Goal: Ask a question: Seek information or help from site administrators or community

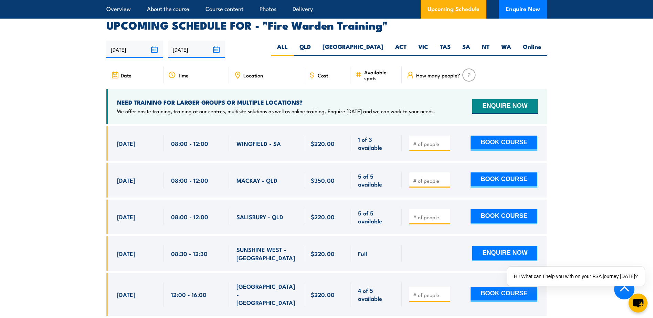
scroll to position [1171, 0]
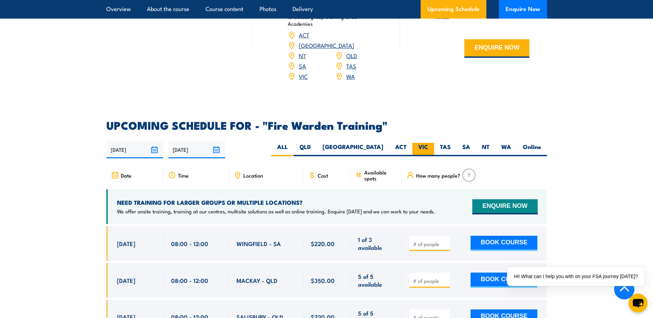
click at [426, 143] on label "VIC" at bounding box center [424, 149] width 22 height 13
click at [428, 143] on input "VIC" at bounding box center [430, 145] width 4 height 4
radio input "true"
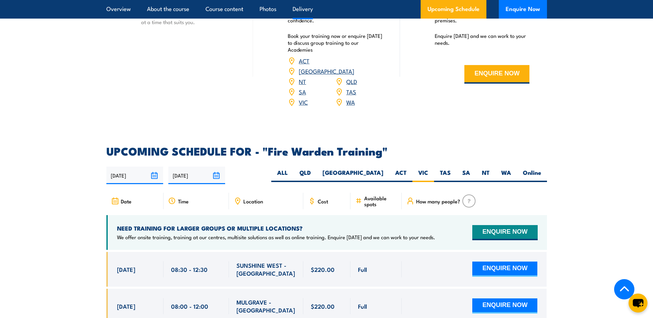
scroll to position [1143, 0]
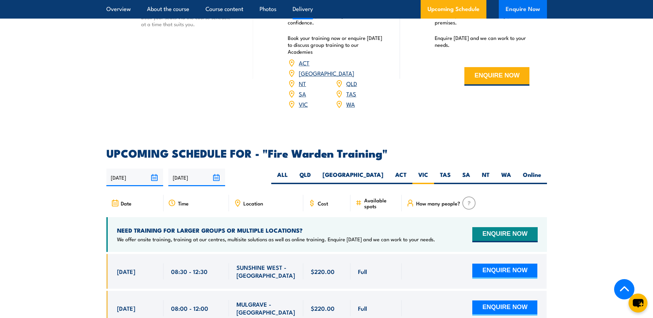
click at [521, 9] on button "Enquire Now" at bounding box center [523, 9] width 48 height 19
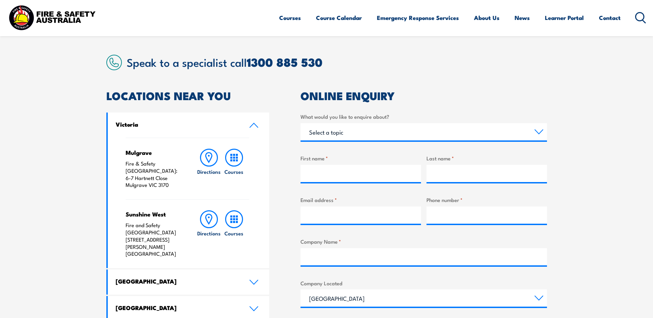
scroll to position [172, 0]
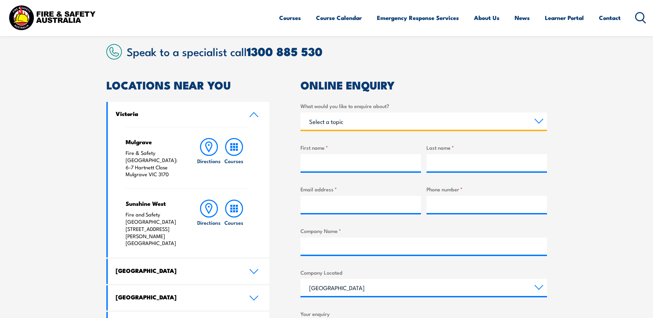
click at [346, 124] on select "Select a topic Training Emergency Response Services General Enquiry" at bounding box center [424, 121] width 247 height 17
select select "Training"
click at [301, 113] on select "Select a topic Training Emergency Response Services General Enquiry" at bounding box center [424, 121] width 247 height 17
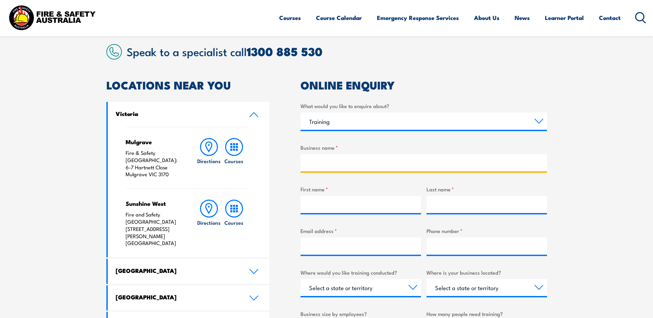
click at [316, 162] on input "Business name *" at bounding box center [424, 162] width 247 height 17
type input "Hume Doors & Timber"
type input "Grant"
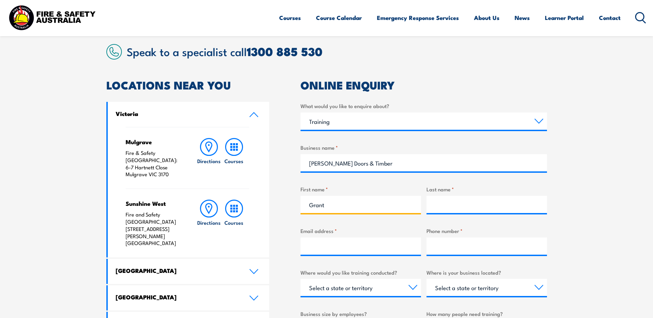
type input "Forsyth"
type input "gforsyth@humedoors.com.au"
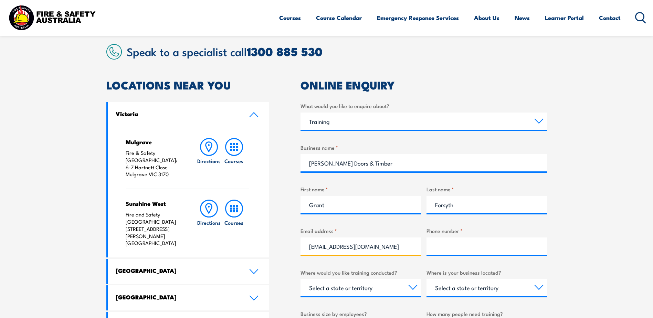
type input "0451510400"
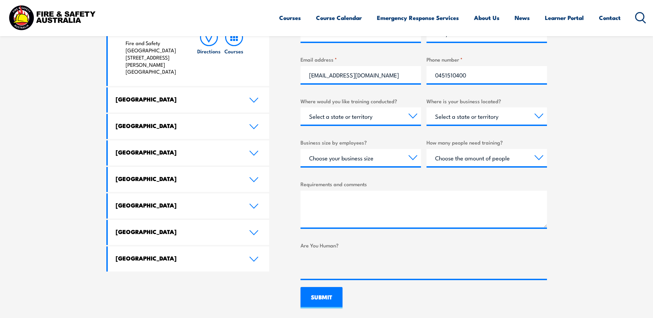
scroll to position [344, 0]
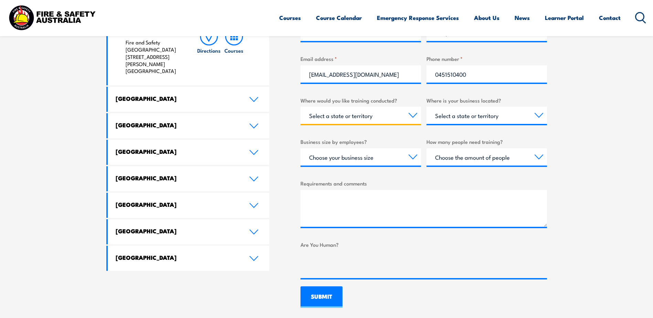
click at [412, 113] on select "Select a state or territory Nationally - multiple locations QLD NSW VIC SA ACT …" at bounding box center [361, 115] width 121 height 17
select select "VIC"
click at [301, 107] on select "Select a state or territory Nationally - multiple locations QLD NSW VIC SA ACT …" at bounding box center [361, 115] width 121 height 17
click at [499, 117] on select "Select a state or territory QLD NSW VIC SA ACT WA TAS NT" at bounding box center [487, 115] width 121 height 17
select select "VIC"
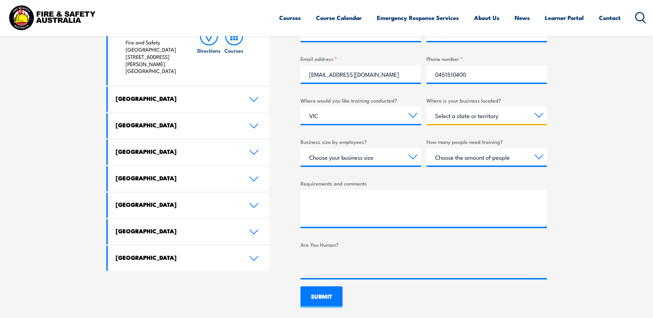
click at [427, 107] on select "Select a state or territory QLD NSW VIC SA ACT WA TAS NT" at bounding box center [487, 115] width 121 height 17
click at [415, 157] on select "Choose your business size 1 to 19 20 to 199 200+" at bounding box center [361, 156] width 121 height 17
click at [301, 148] on select "Choose your business size 1 to 19 20 to 199 200+" at bounding box center [361, 156] width 121 height 17
click at [411, 157] on select "Choose your business size 1 to 19 20 to 199 200+" at bounding box center [361, 156] width 121 height 17
select select "20 to 199"
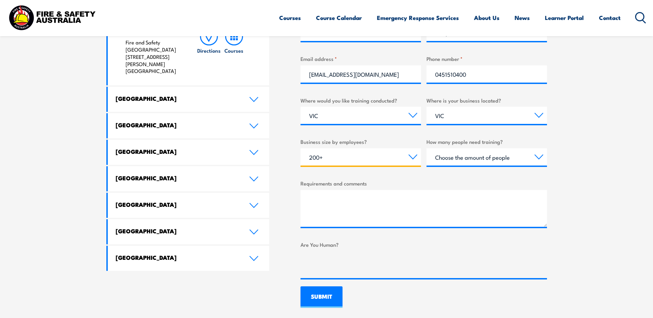
click at [301, 148] on select "Choose your business size 1 to 19 20 to 199 200+" at bounding box center [361, 156] width 121 height 17
click at [489, 158] on select "Choose the amount of people 1 to 4 5 to 19 20+" at bounding box center [487, 156] width 121 height 17
select select "5 to 19"
click at [427, 148] on select "Choose the amount of people 1 to 4 5 to 19 20+" at bounding box center [487, 156] width 121 height 17
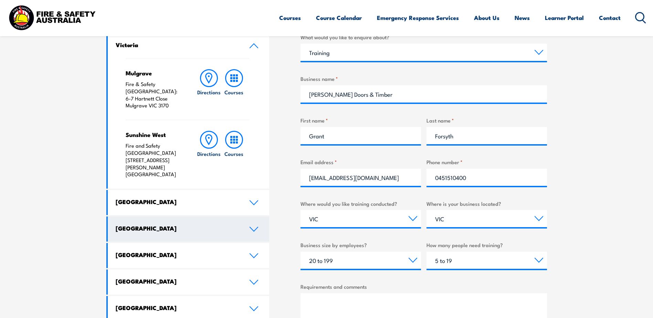
scroll to position [275, 0]
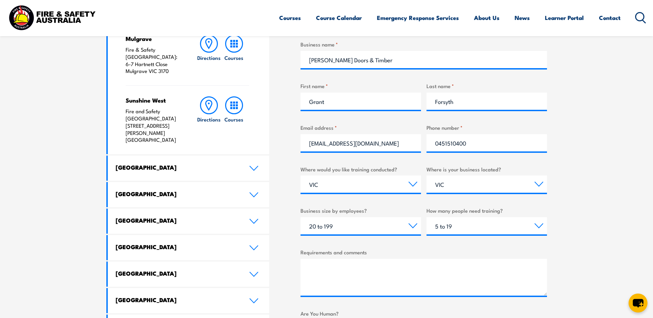
click at [306, 258] on div "Requirements and comments" at bounding box center [424, 272] width 247 height 48
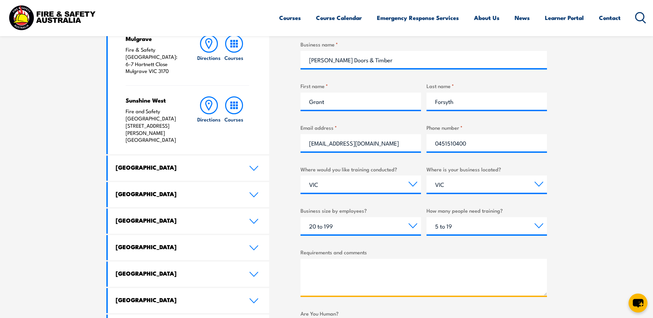
click at [309, 267] on textarea "Requirements and comments" at bounding box center [424, 277] width 247 height 37
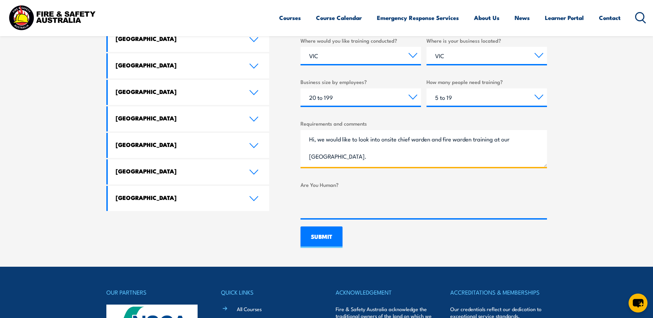
scroll to position [310, 0]
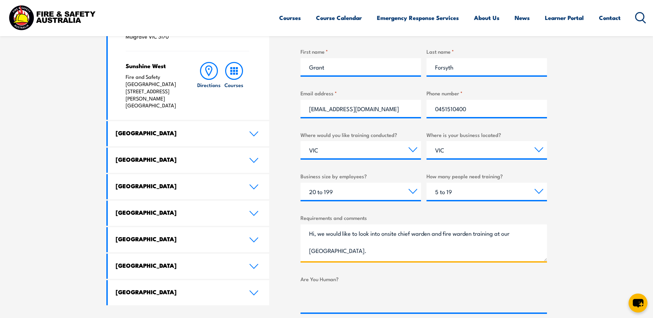
type textarea "Hi, we would like to look into onsite chief warden and fire warden training at …"
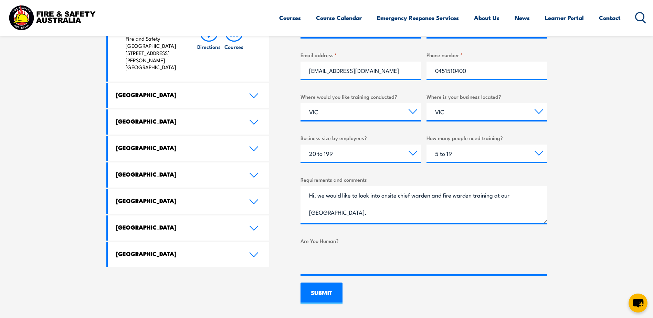
scroll to position [379, 0]
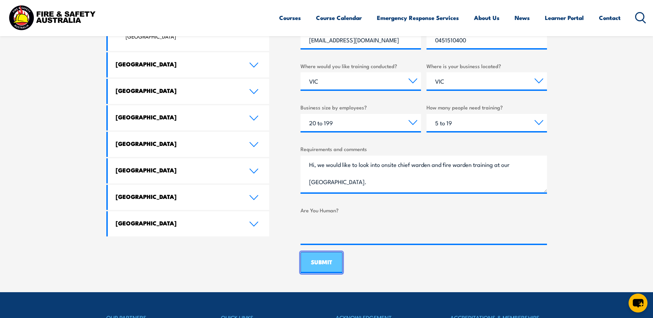
click at [318, 264] on input "SUBMIT" at bounding box center [322, 262] width 42 height 21
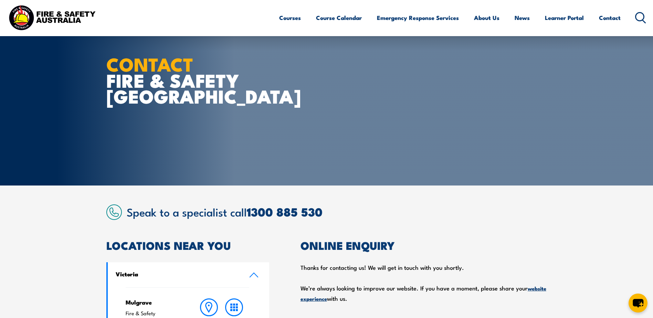
scroll to position [0, 0]
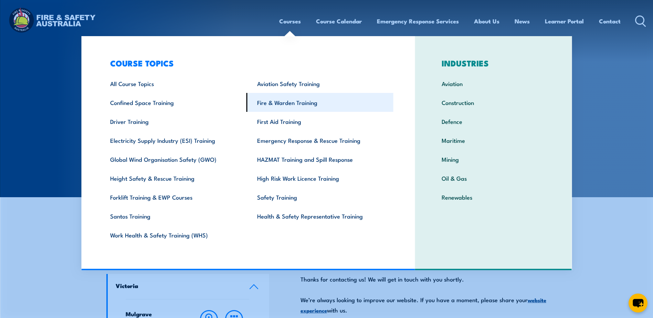
click at [280, 100] on link "Fire & Warden Training" at bounding box center [320, 102] width 147 height 19
